Goal: Transaction & Acquisition: Purchase product/service

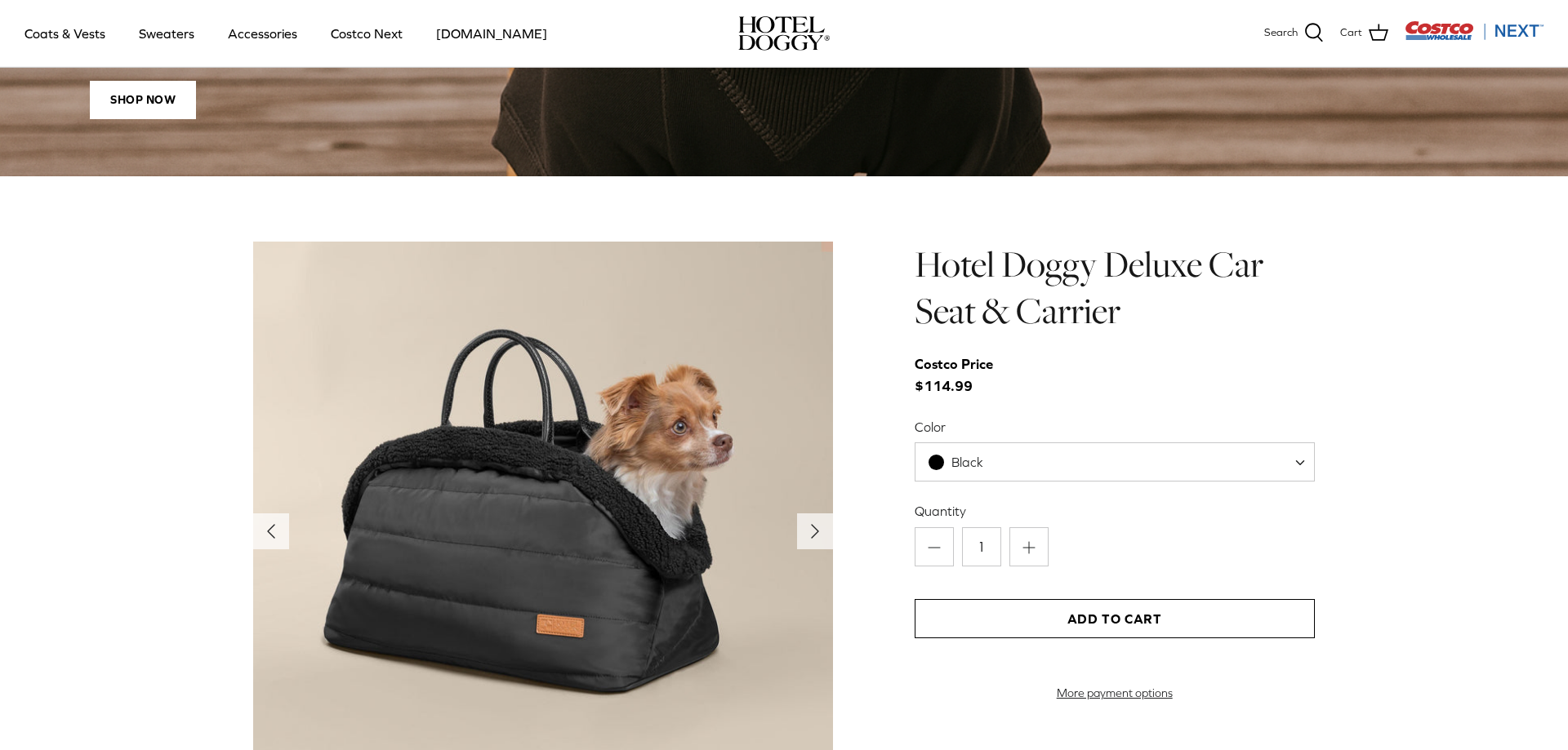
scroll to position [1416, 0]
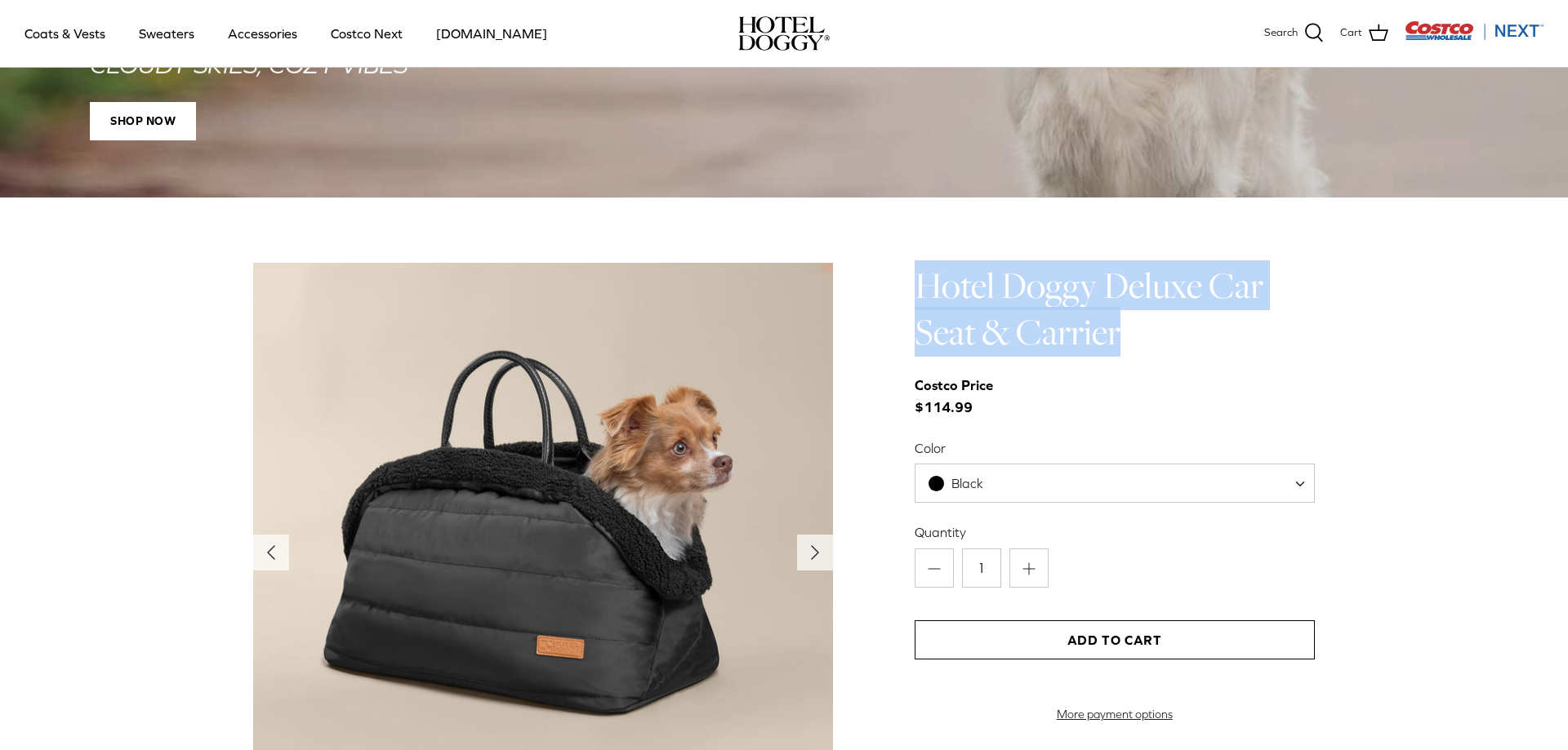
drag, startPoint x: 912, startPoint y: 293, endPoint x: 1132, endPoint y: 319, distance: 221.5
click at [1132, 319] on div "Left Right" at bounding box center [784, 606] width 1208 height 686
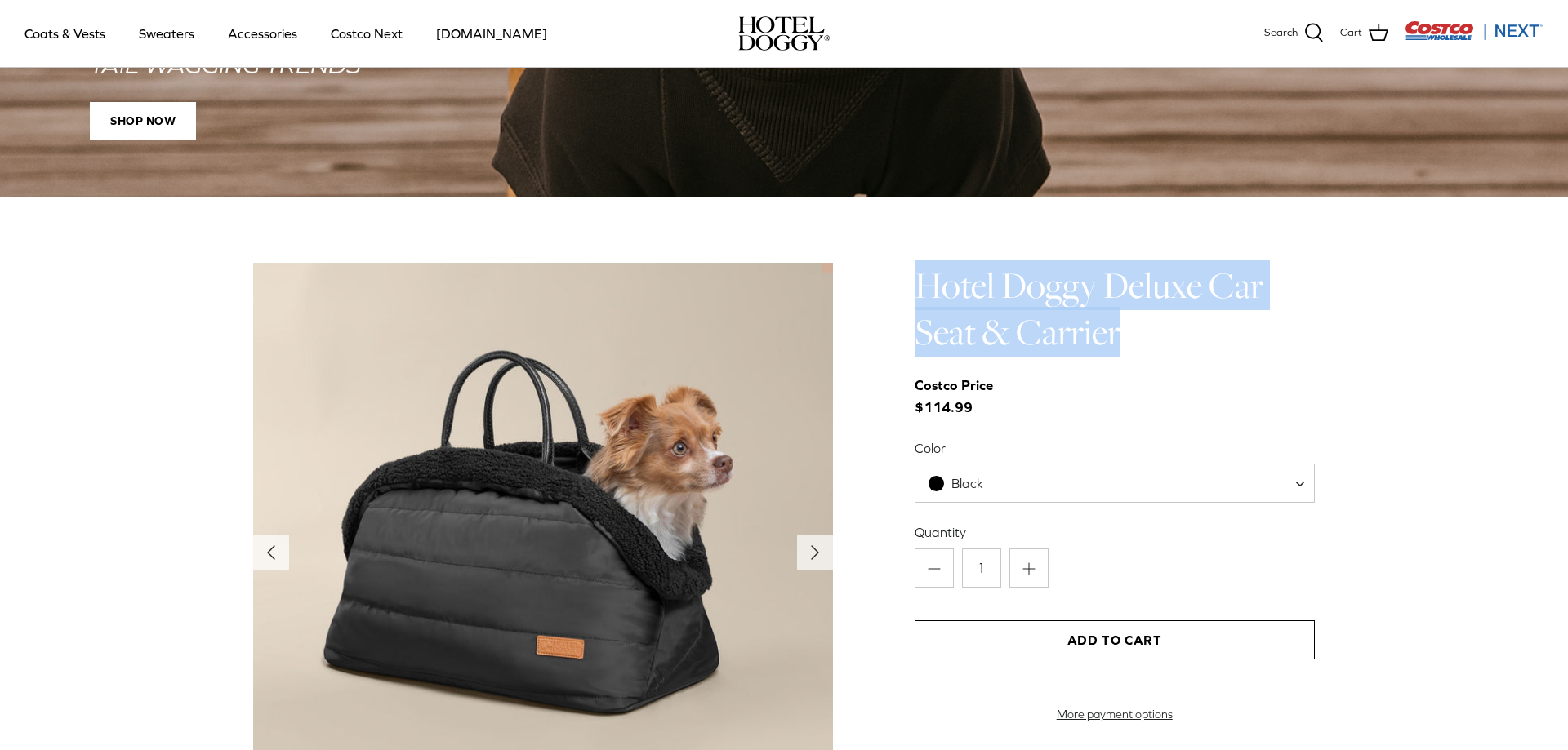
copy h1 "Hotel Doggy Deluxe Car Seat & Carrier"
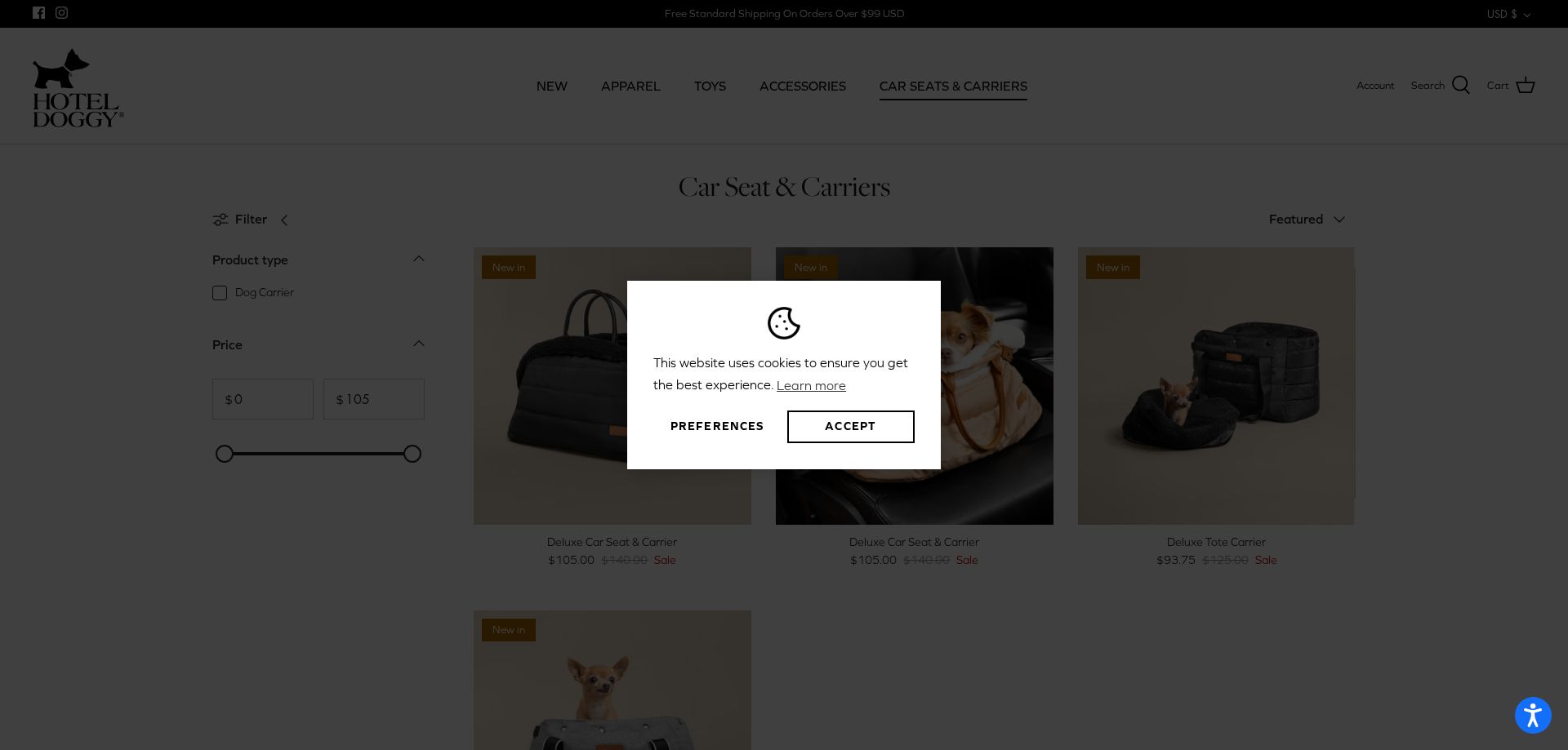
click at [753, 426] on button "Preferences" at bounding box center [716, 427] width 128 height 33
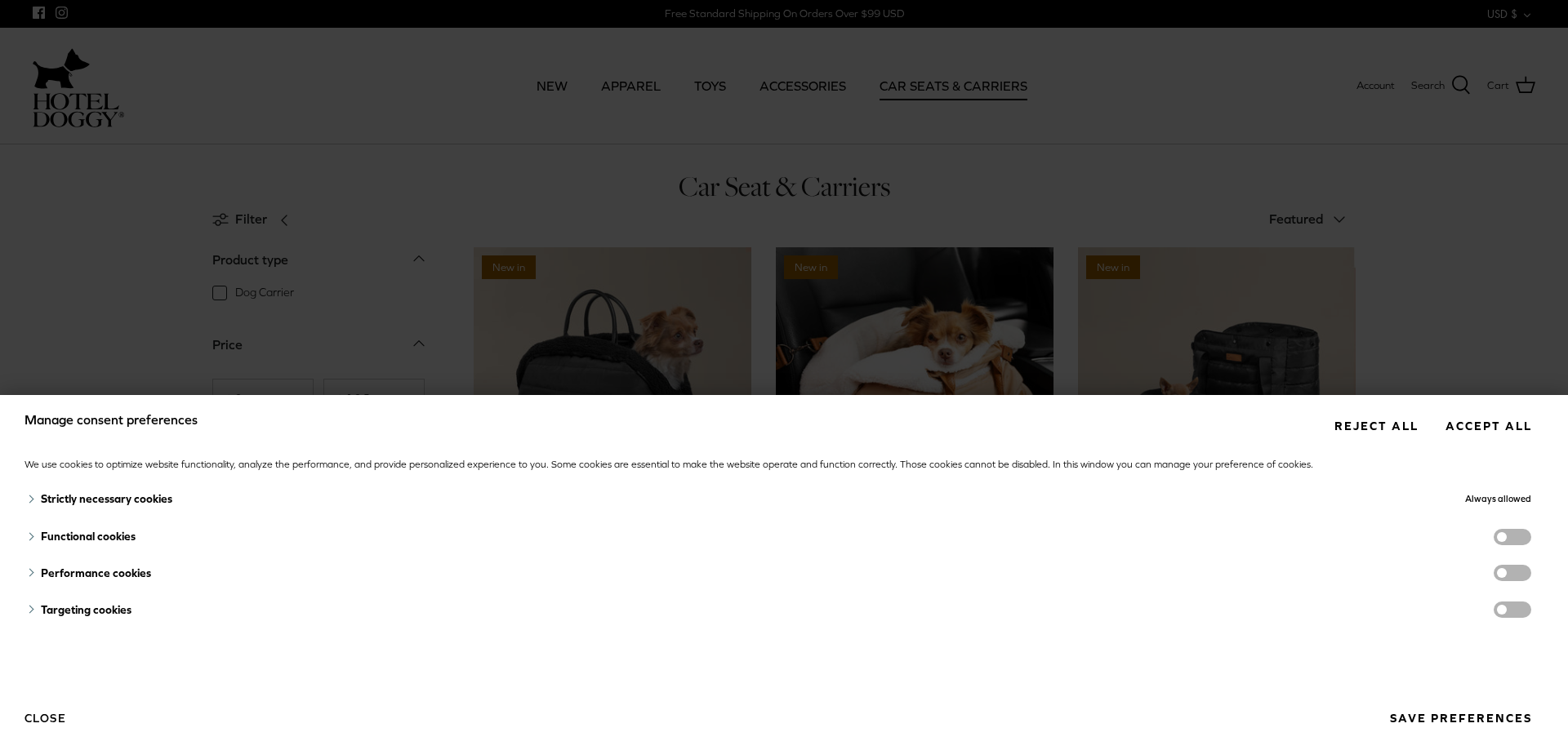
click at [1379, 430] on button "Reject all" at bounding box center [1376, 427] width 108 height 30
click at [1369, 422] on button "Reject all" at bounding box center [1376, 427] width 108 height 30
click at [1445, 717] on button "Save preferences" at bounding box center [1461, 719] width 166 height 30
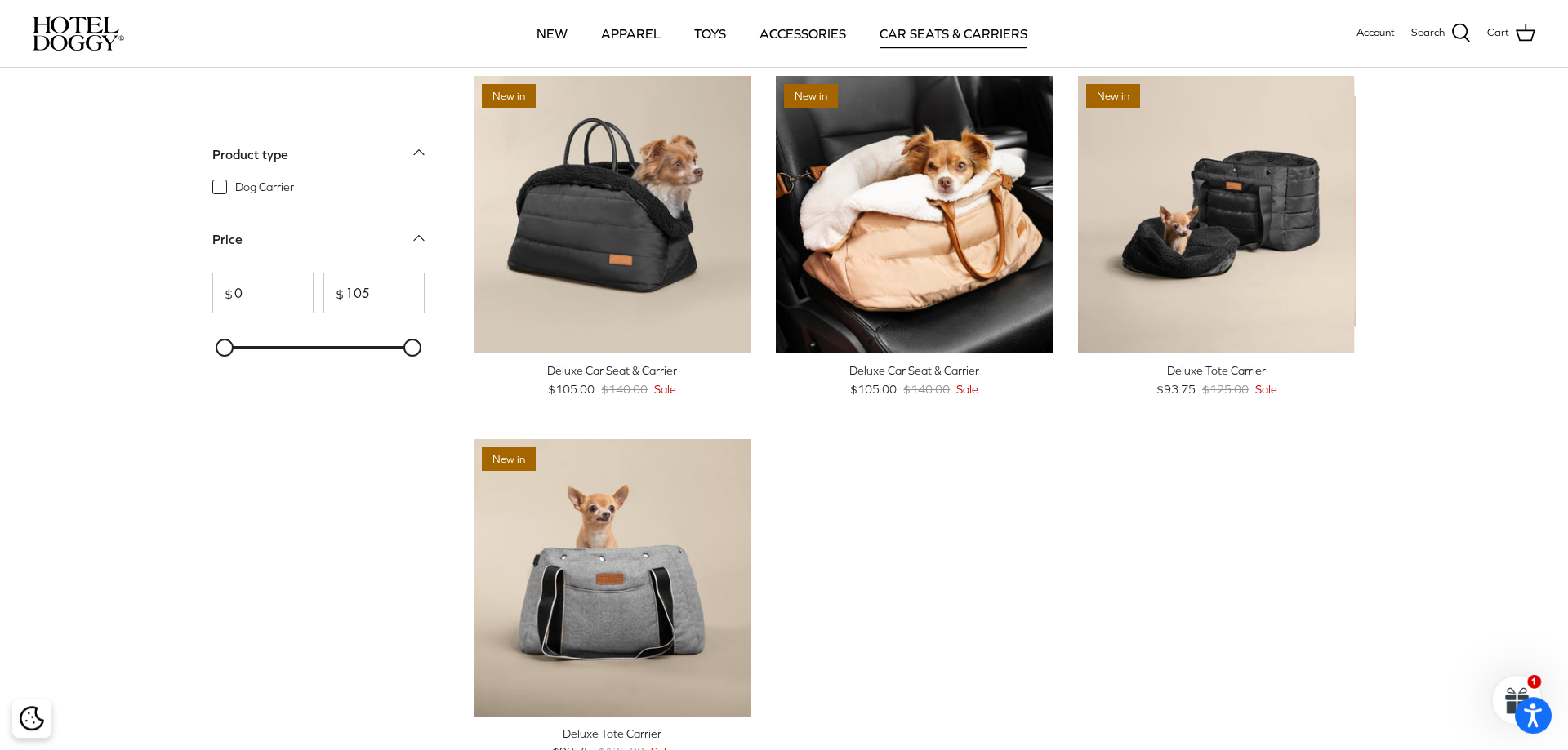
scroll to position [84, 0]
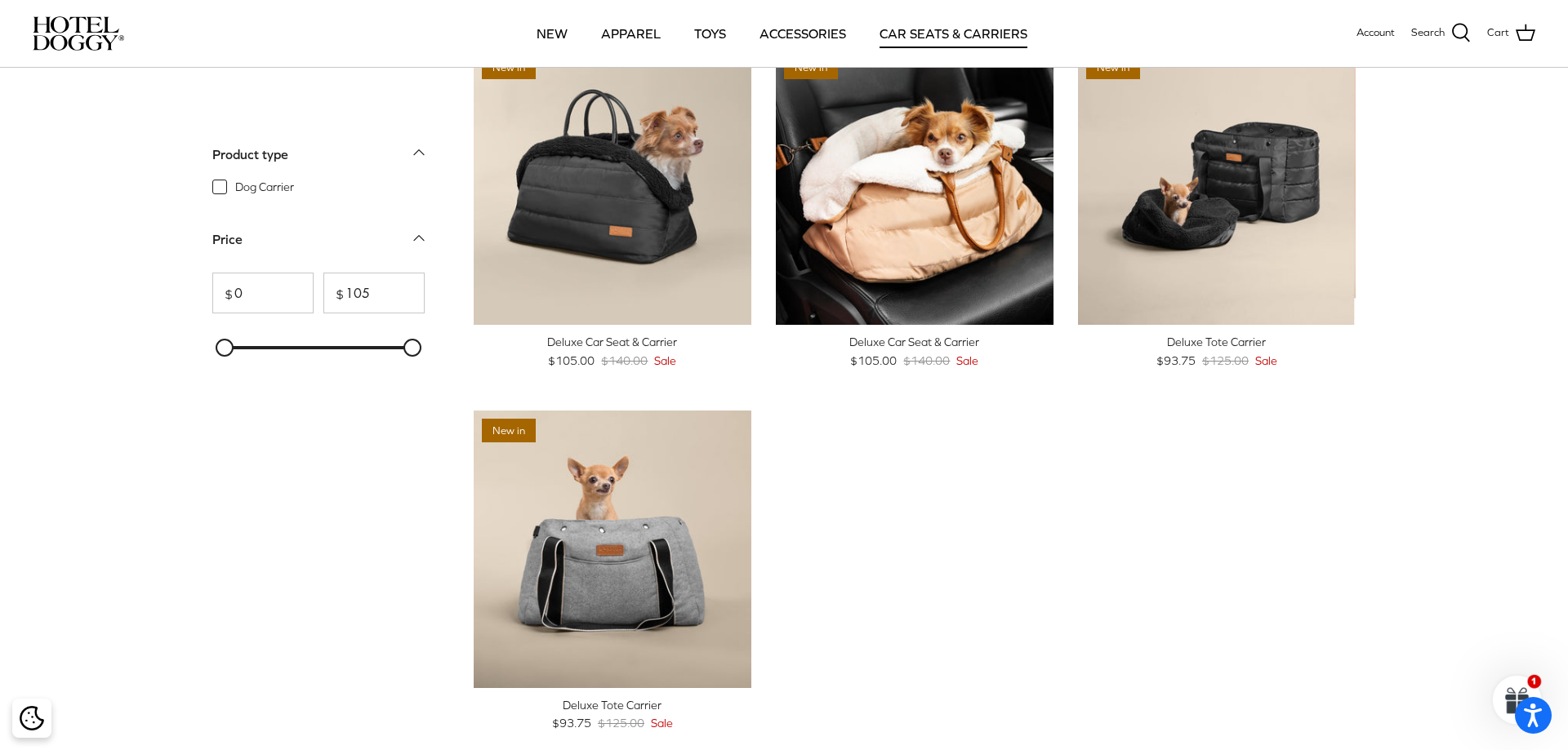
click at [1354, 536] on div "New in Left Right Quick buy Deluxe Car Seat & Carrier $105.00 $140.00 Sale New …" at bounding box center [902, 410] width 906 height 726
click at [1277, 561] on div "New in Left Right Quick buy Deluxe Car Seat & Carrier $105.00 $140.00 Sale New …" at bounding box center [902, 410] width 906 height 726
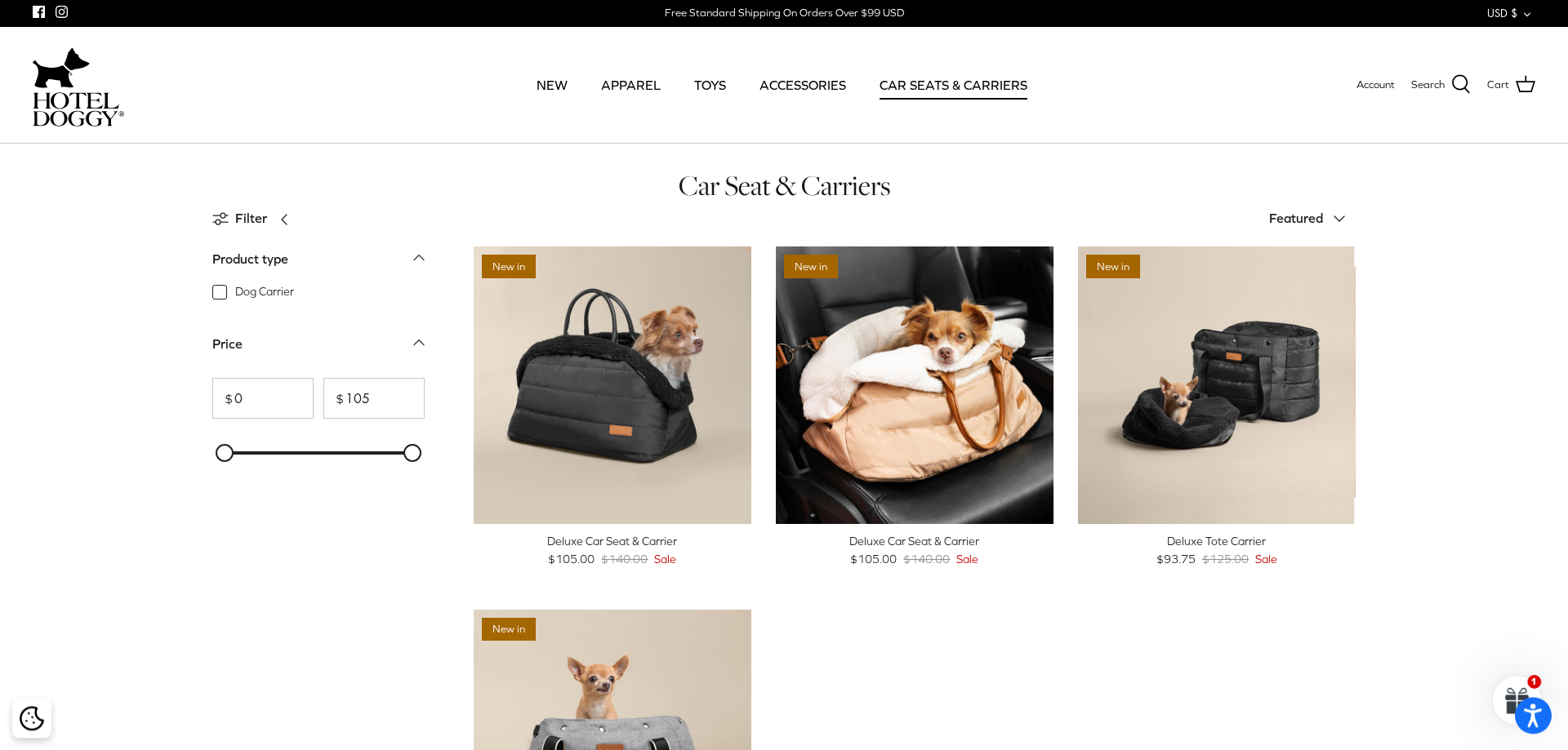
scroll to position [0, 0]
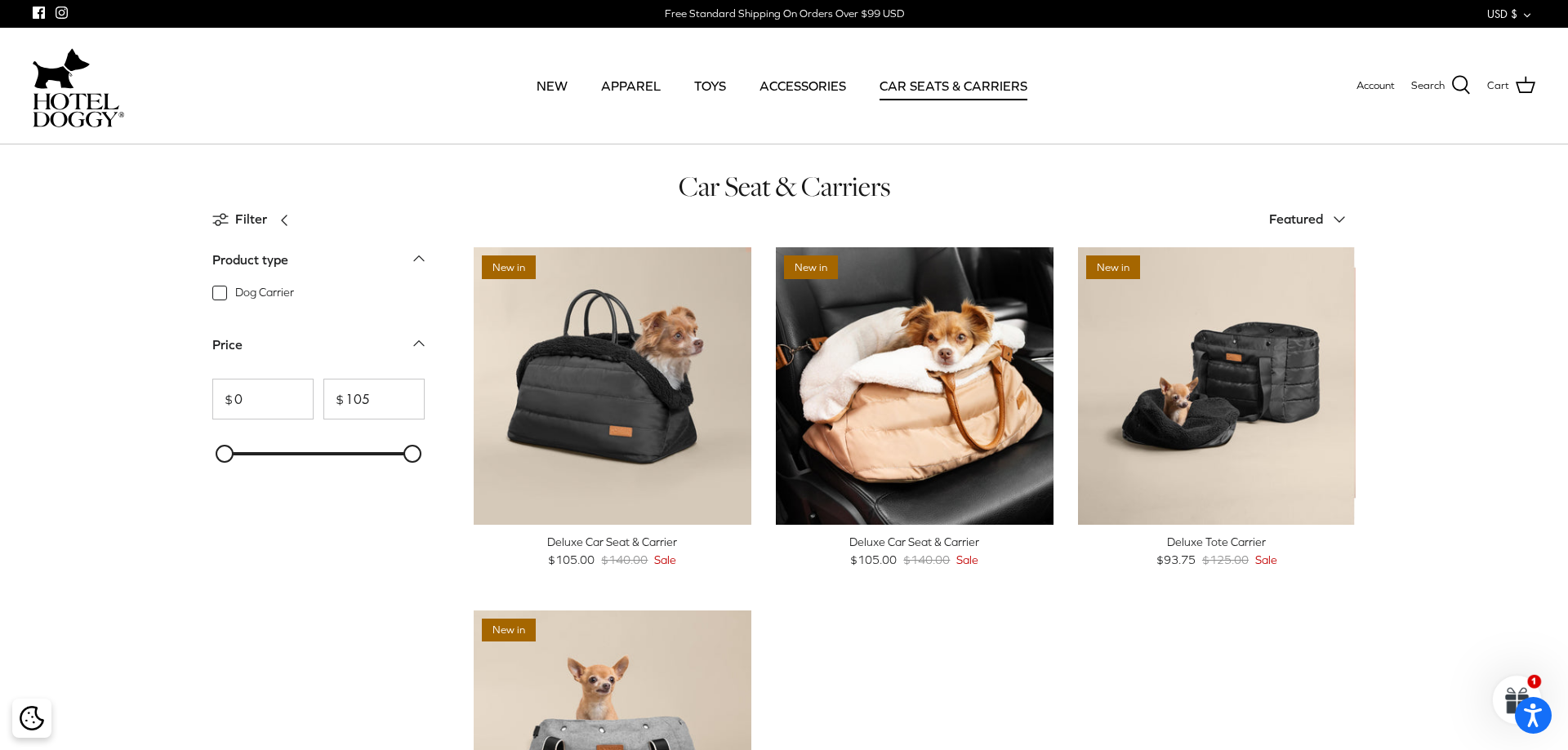
click at [1529, 680] on span at bounding box center [1516, 699] width 68 height 68
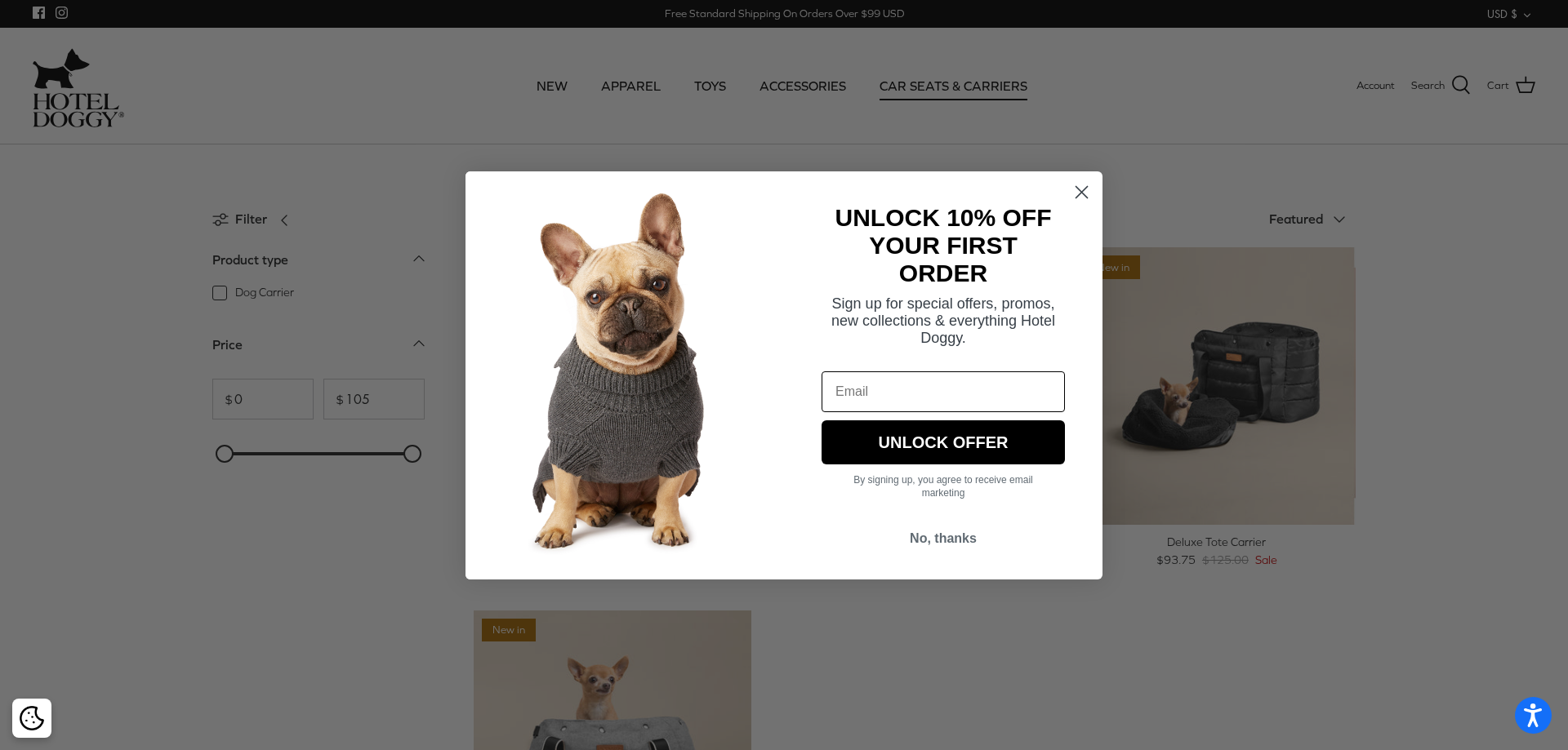
click at [1080, 188] on circle "Close dialog" at bounding box center [1081, 192] width 27 height 27
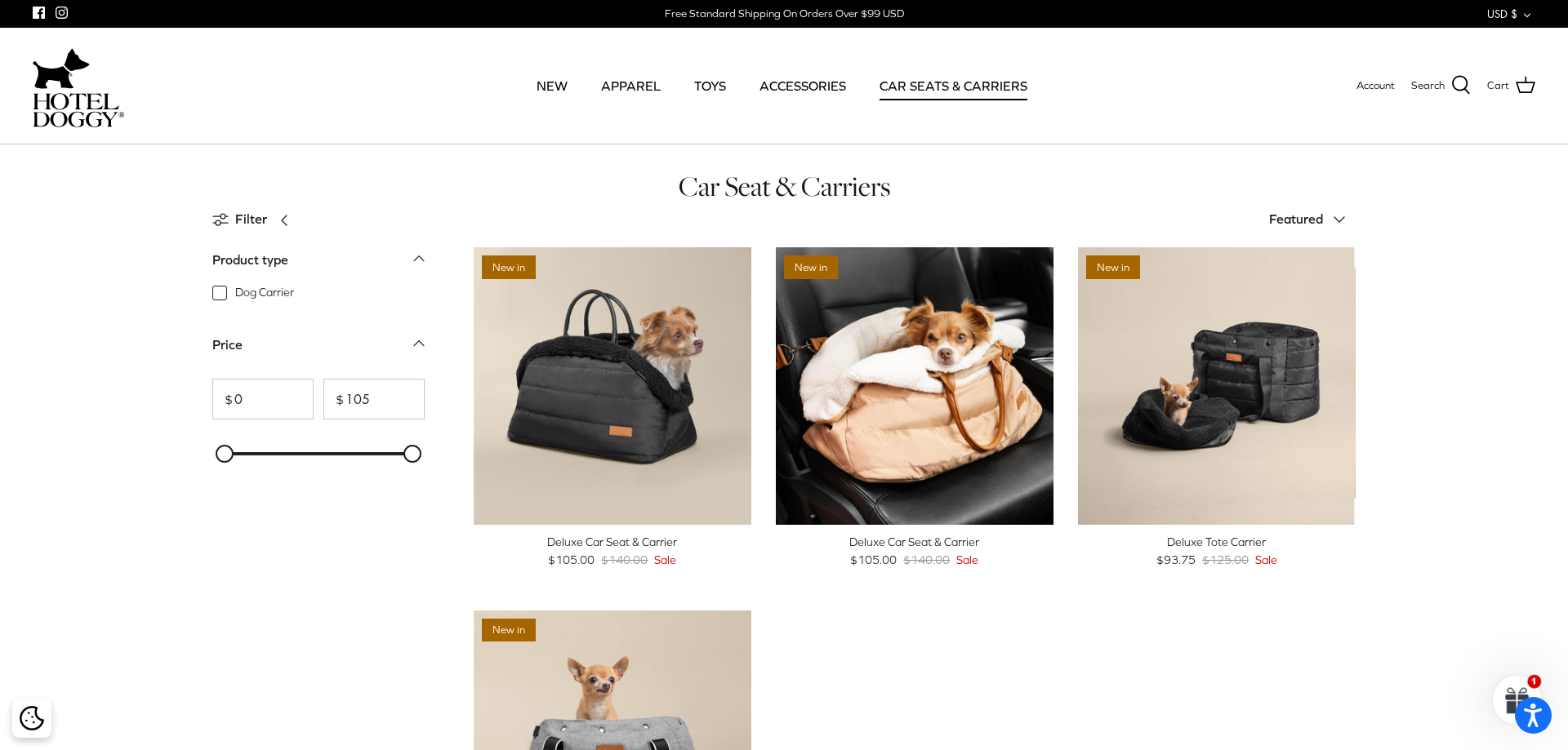
click at [1440, 318] on div "Car Seat & Carriers Filter Right Sort by Featured Down Featured Best selling Al…" at bounding box center [784, 563] width 1568 height 789
click at [1508, 694] on p at bounding box center [1517, 693] width 56 height 13
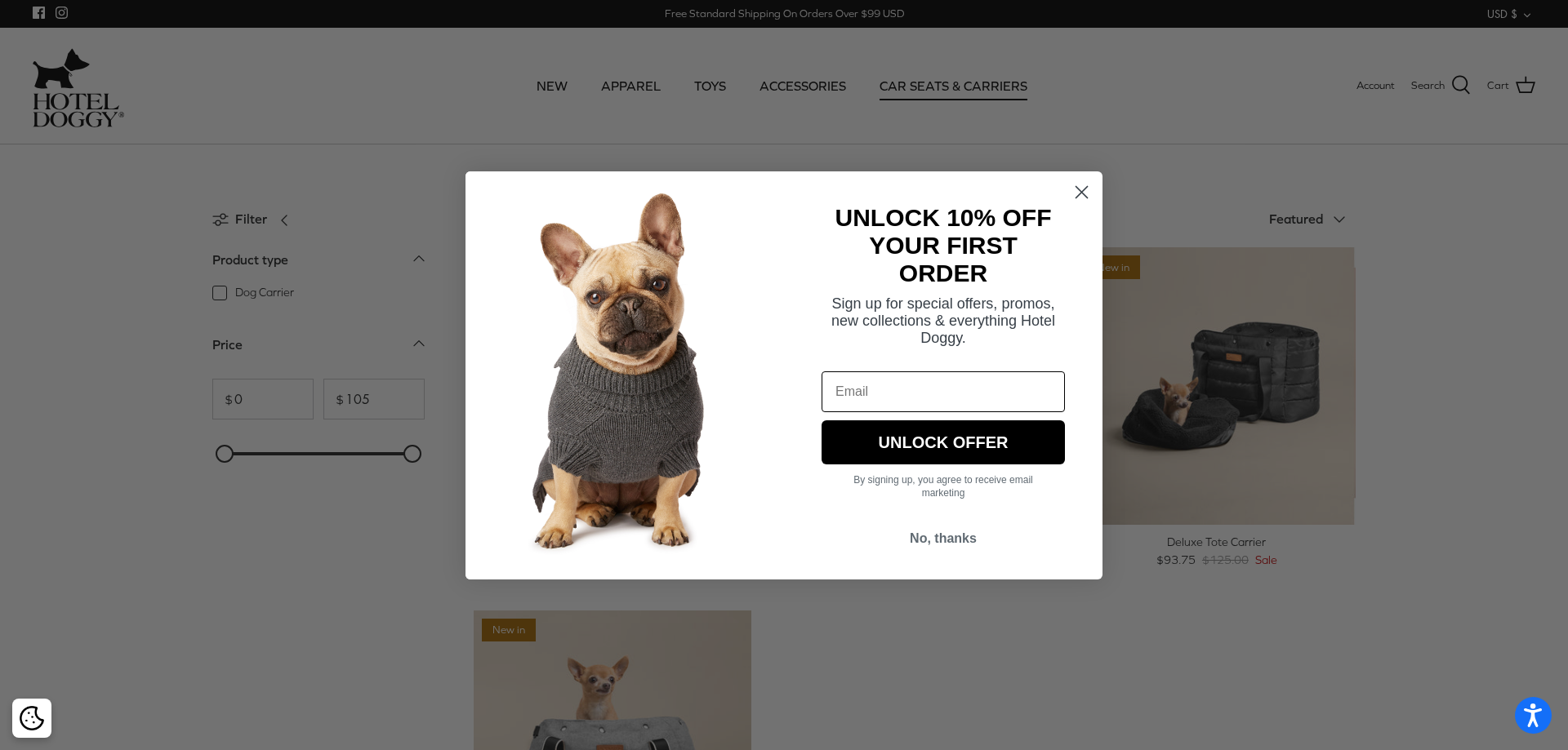
click at [1084, 199] on circle "Close dialog" at bounding box center [1081, 192] width 27 height 27
